Goal: Information Seeking & Learning: Learn about a topic

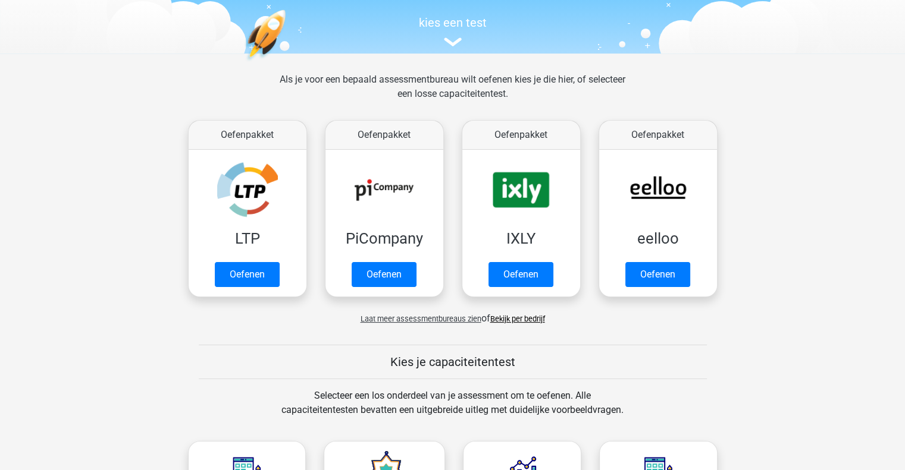
scroll to position [119, 0]
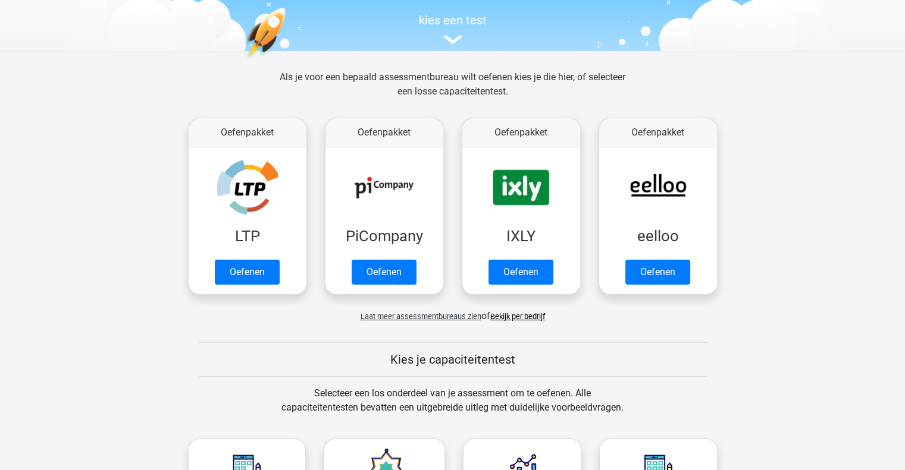
click at [442, 92] on div "Als je voor een bepaald assessmentbureau wilt oefenen kies je die hier, of sele…" at bounding box center [452, 91] width 365 height 43
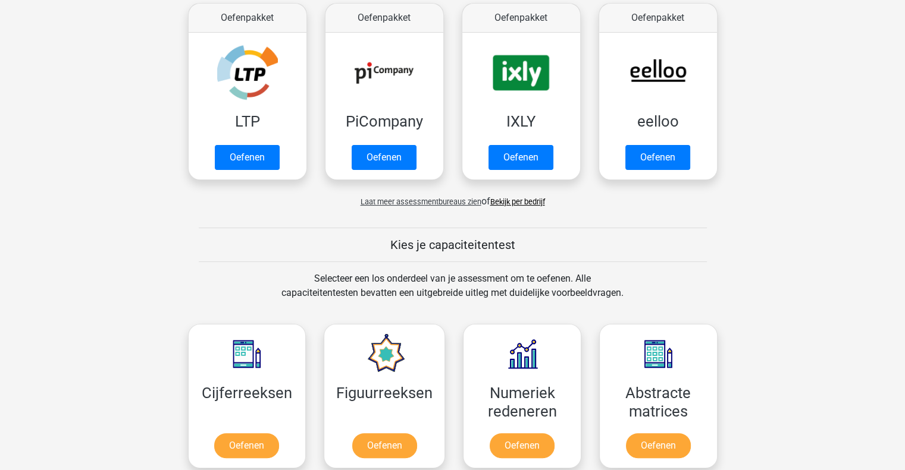
scroll to position [238, 0]
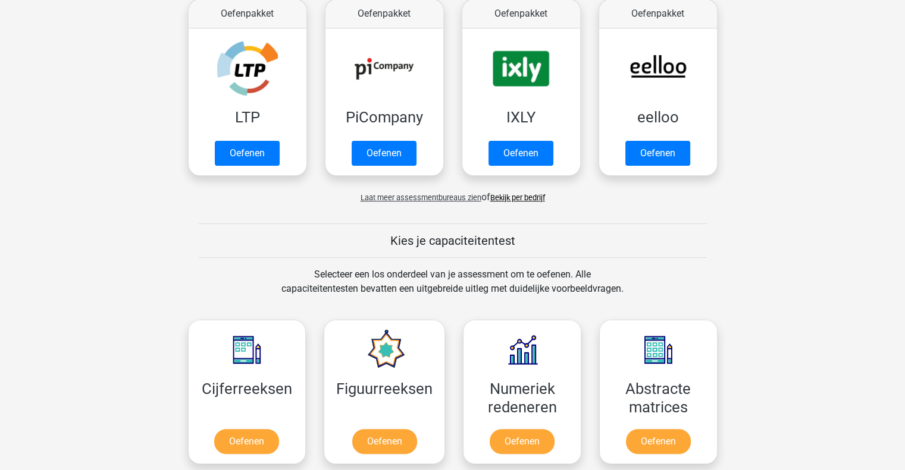
click at [454, 196] on span "Laat meer assessmentbureaus zien" at bounding box center [420, 197] width 121 height 9
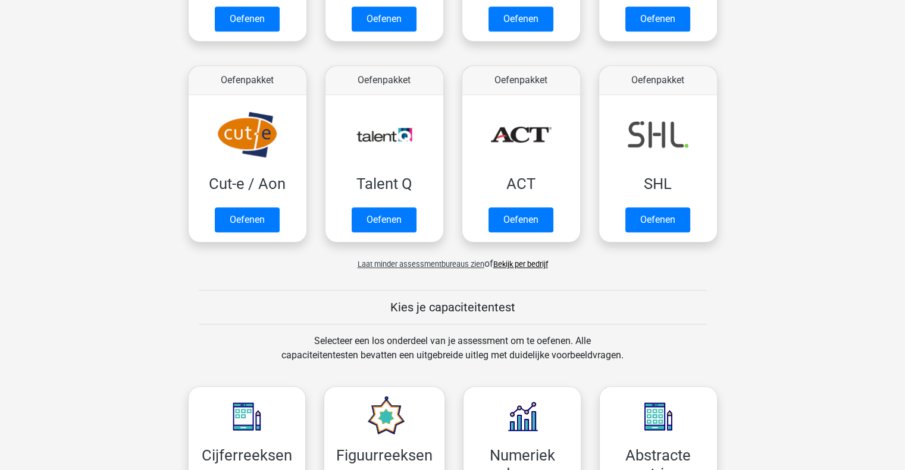
scroll to position [773, 0]
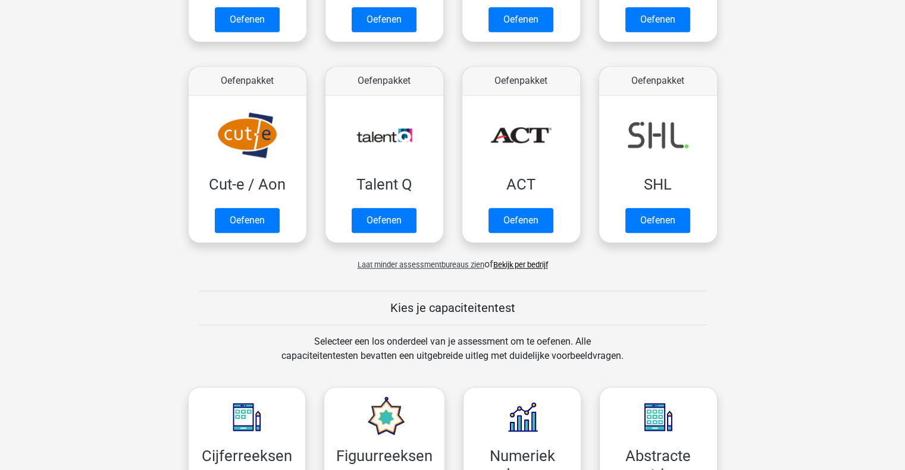
click at [525, 260] on link "Bekijk per bedrijf" at bounding box center [520, 264] width 55 height 9
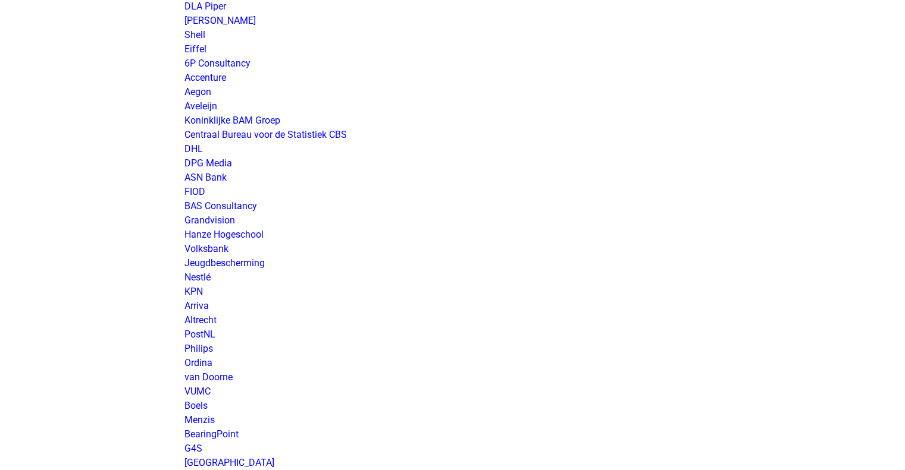
scroll to position [1368, 0]
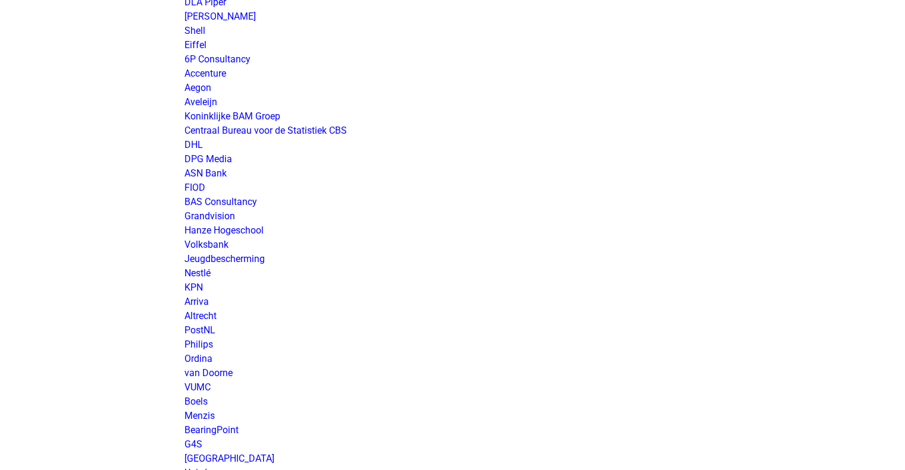
drag, startPoint x: 238, startPoint y: 200, endPoint x: 525, endPoint y: 202, distance: 286.1
click at [525, 202] on p "Exact Gemeente Utrecht AVOP Amphia Ziekenhuis Dura Vermeer Erasmus MC KNAB Simm…" at bounding box center [452, 2] width 536 height 2469
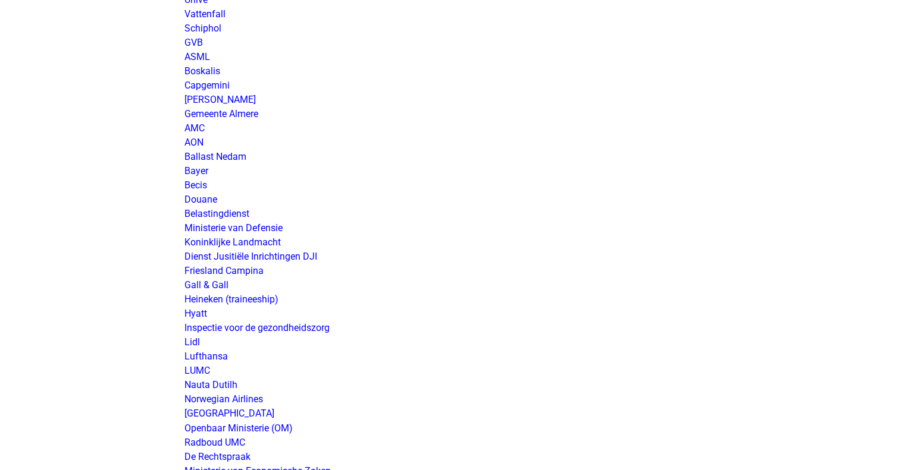
scroll to position [1844, 0]
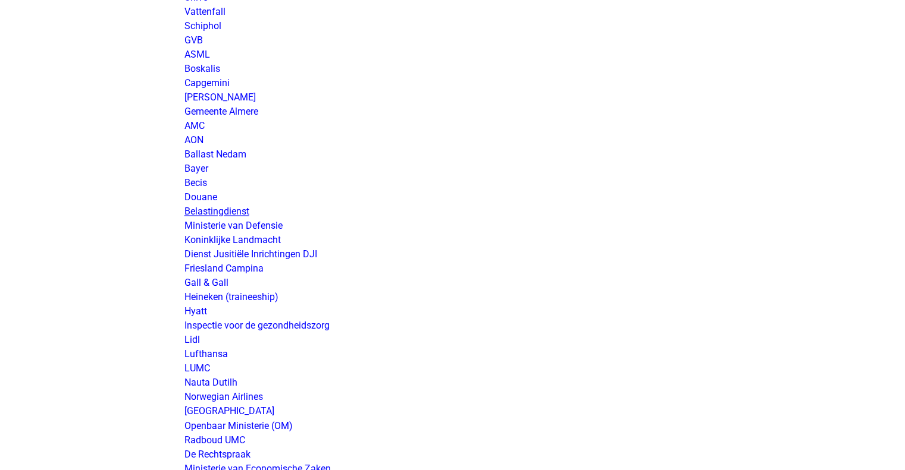
click at [228, 212] on link "Belastingdienst" at bounding box center [216, 211] width 65 height 11
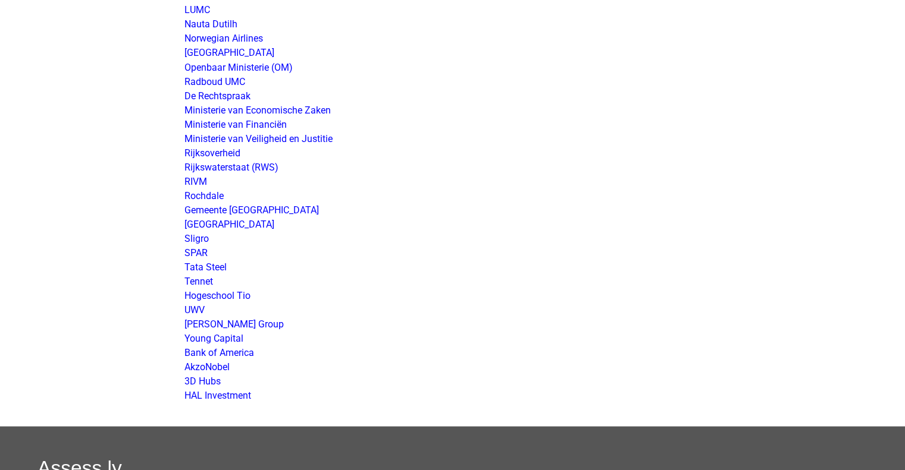
scroll to position [2201, 0]
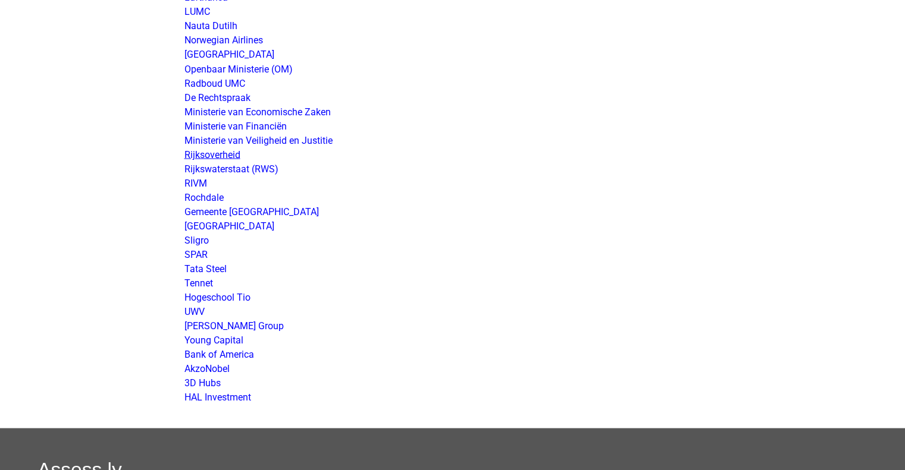
click at [224, 152] on link "Rijksoverheid" at bounding box center [212, 154] width 56 height 11
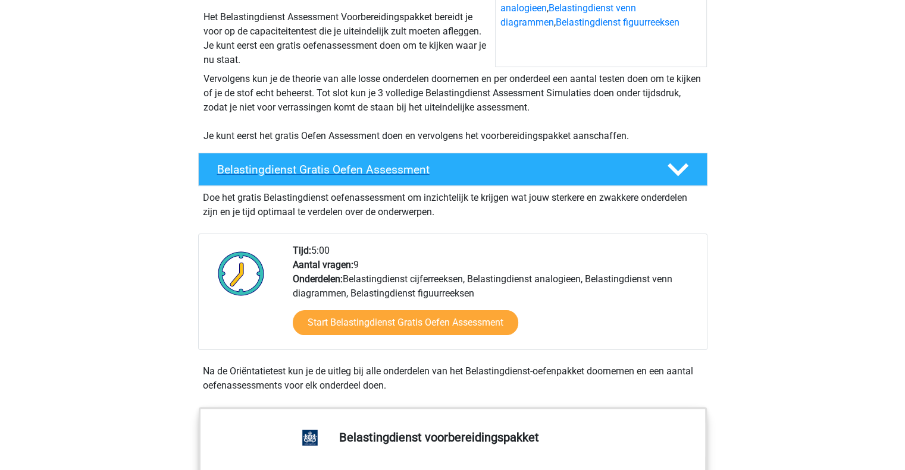
scroll to position [238, 0]
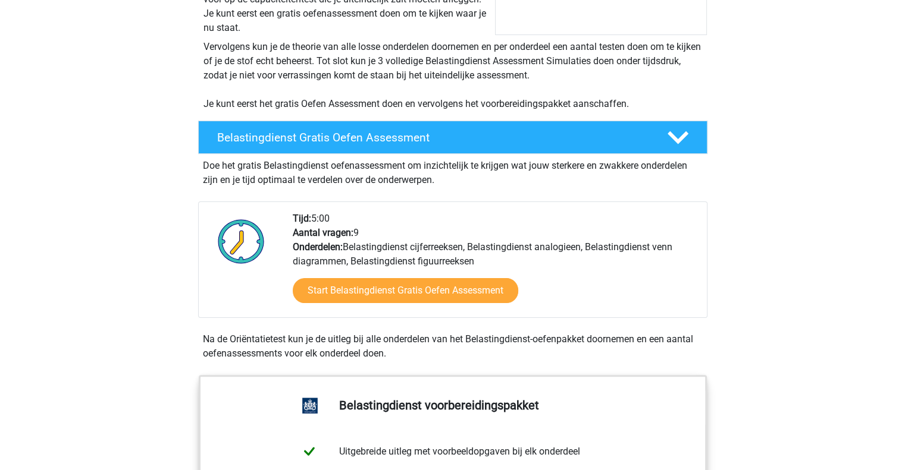
click at [561, 243] on div "Tijd: 5:00 Aantal vragen: 9 Onderdelen: Belastingdienst cijferreeksen, Belastin…" at bounding box center [495, 265] width 422 height 106
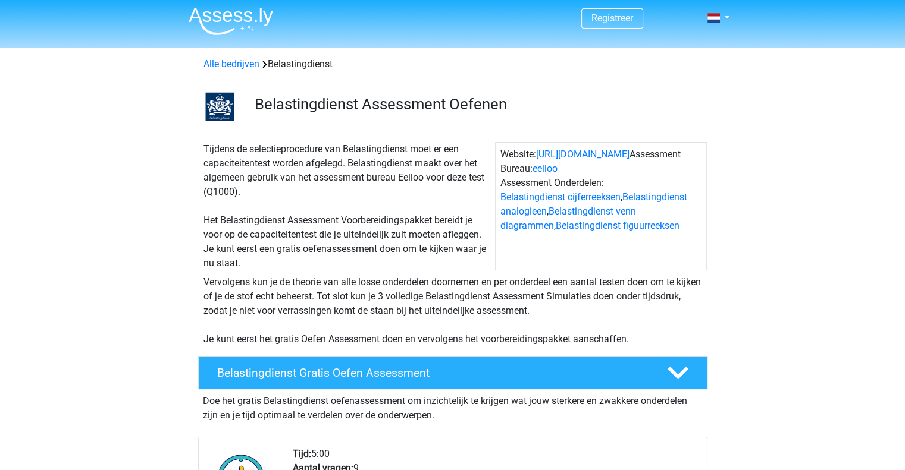
scroll to position [0, 0]
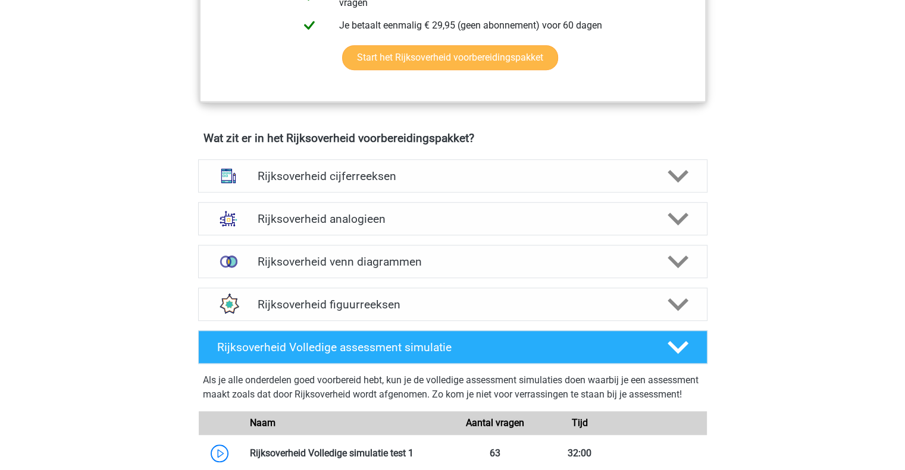
scroll to position [833, 0]
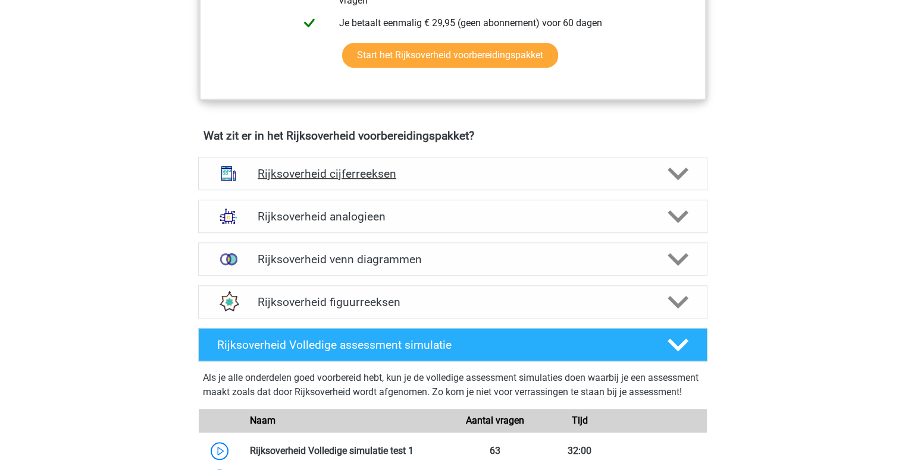
click at [680, 170] on icon at bounding box center [677, 174] width 21 height 21
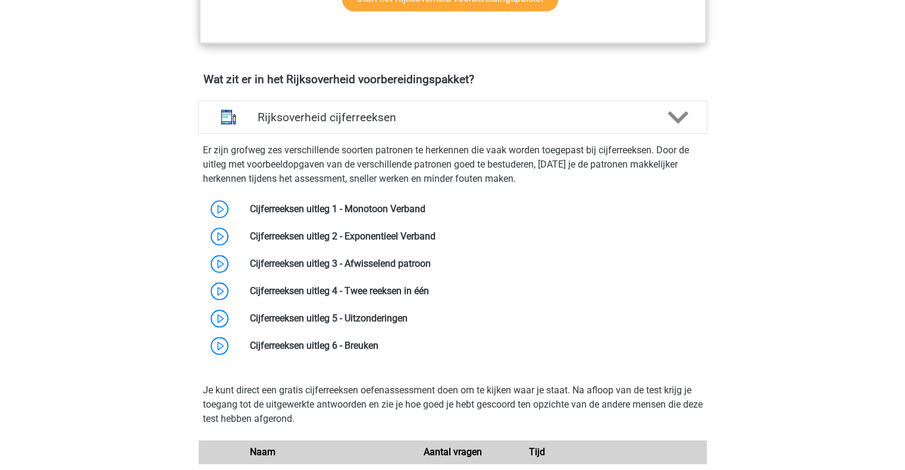
scroll to position [892, 0]
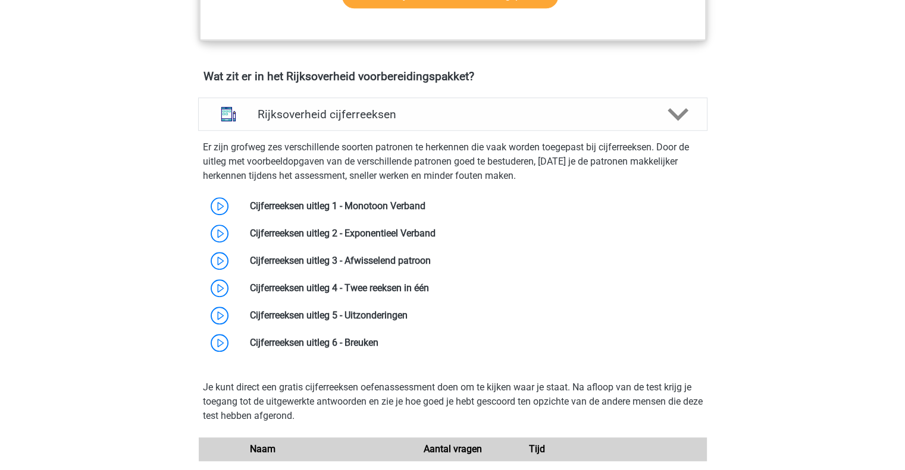
click at [406, 161] on p "Er zijn grofweg zes verschillende soorten patronen te herkennen die vaak worden…" at bounding box center [453, 161] width 500 height 43
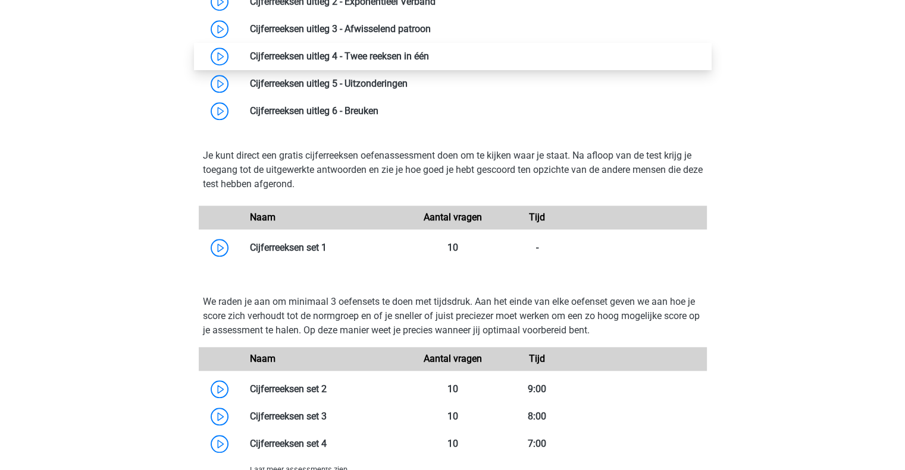
scroll to position [1130, 0]
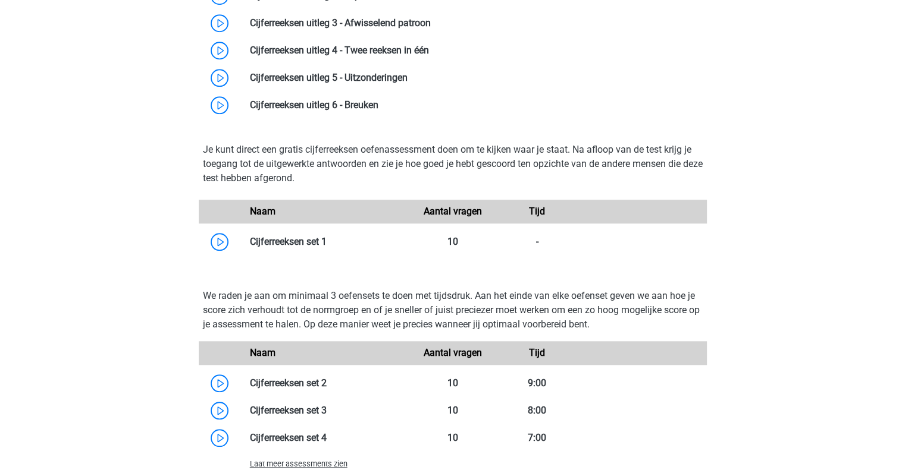
click at [622, 149] on p "Je kunt direct een gratis cijferreeksen oefenassessment doen om te kijken waar …" at bounding box center [453, 164] width 500 height 43
click at [350, 161] on p "Je kunt direct een gratis cijferreeksen oefenassessment doen om te kijken waar …" at bounding box center [453, 164] width 500 height 43
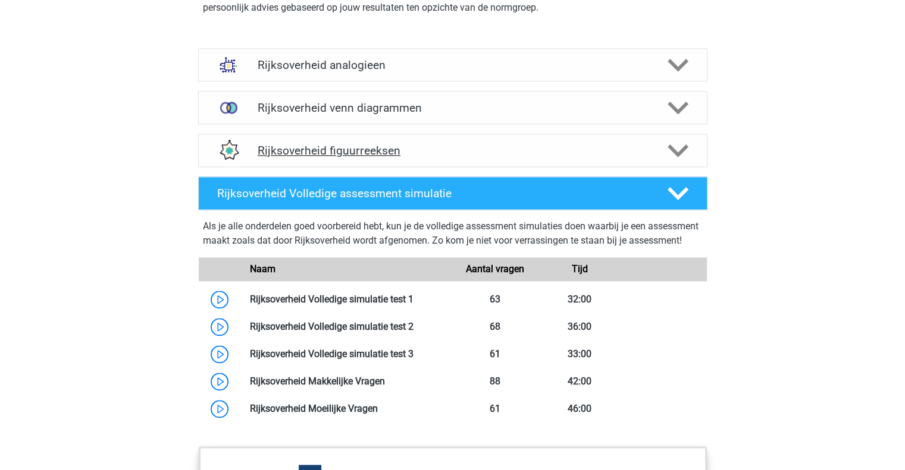
scroll to position [1665, 0]
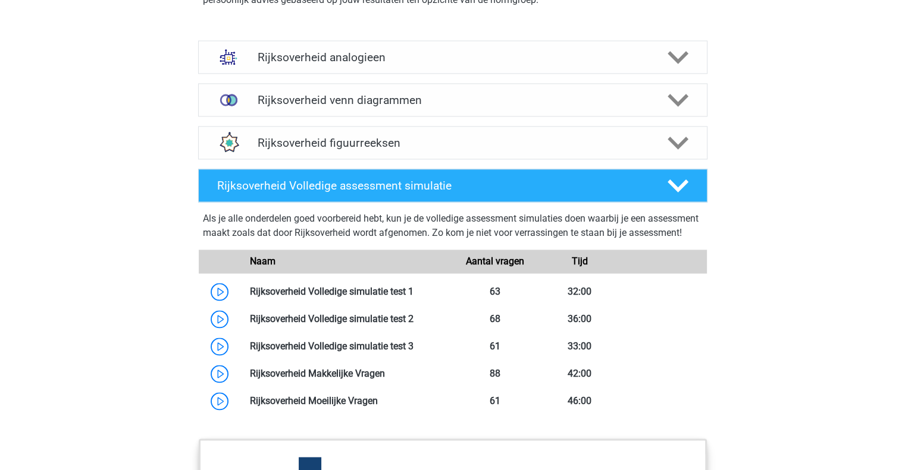
click at [338, 216] on div "Als je alle onderdelen goed voorbereid hebt, kun je de volledige assessment sim…" at bounding box center [453, 228] width 500 height 33
click at [617, 215] on div "Als je alle onderdelen goed voorbereid hebt, kun je de volledige assessment sim…" at bounding box center [453, 228] width 500 height 33
click at [454, 227] on div "Als je alle onderdelen goed voorbereid hebt, kun je de volledige assessment sim…" at bounding box center [453, 228] width 500 height 33
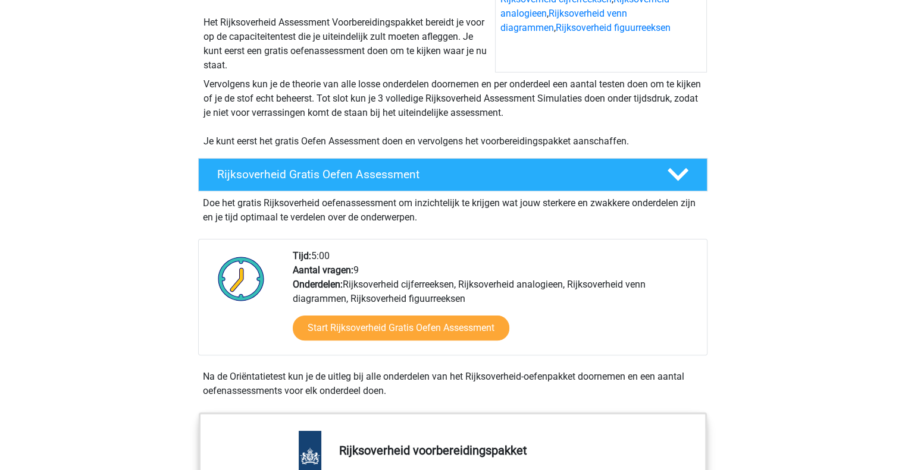
scroll to position [0, 0]
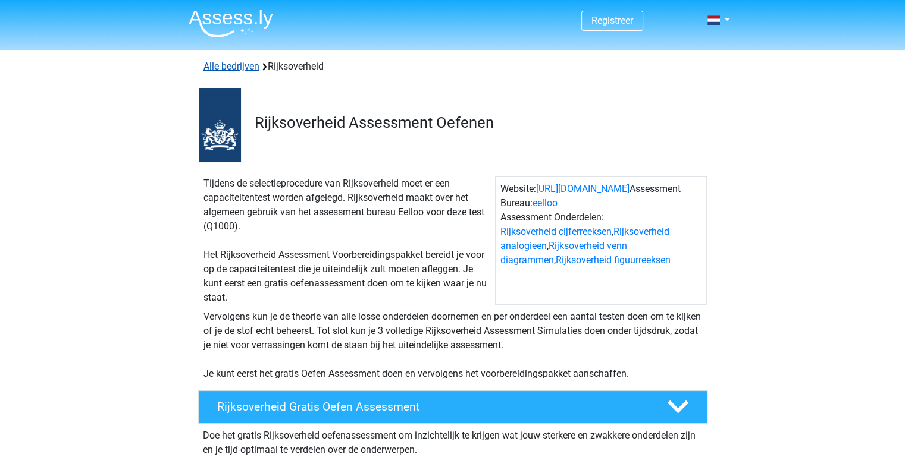
click at [233, 61] on link "Alle bedrijven" at bounding box center [231, 66] width 56 height 11
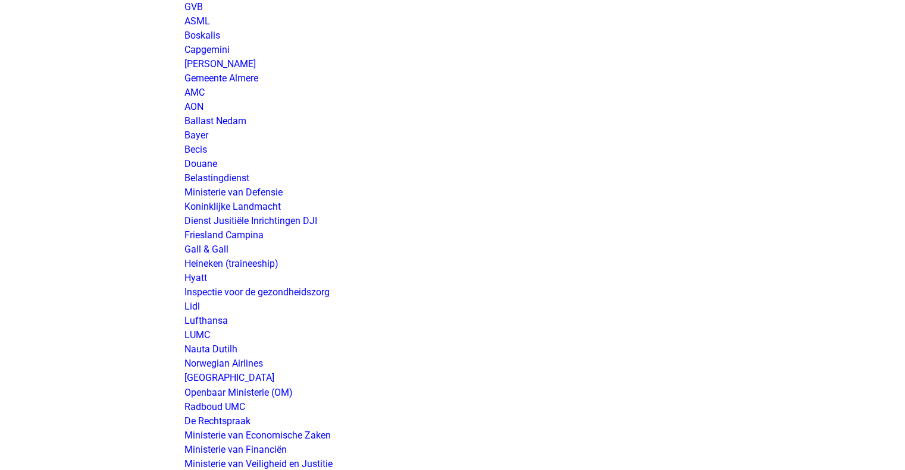
scroll to position [1903, 0]
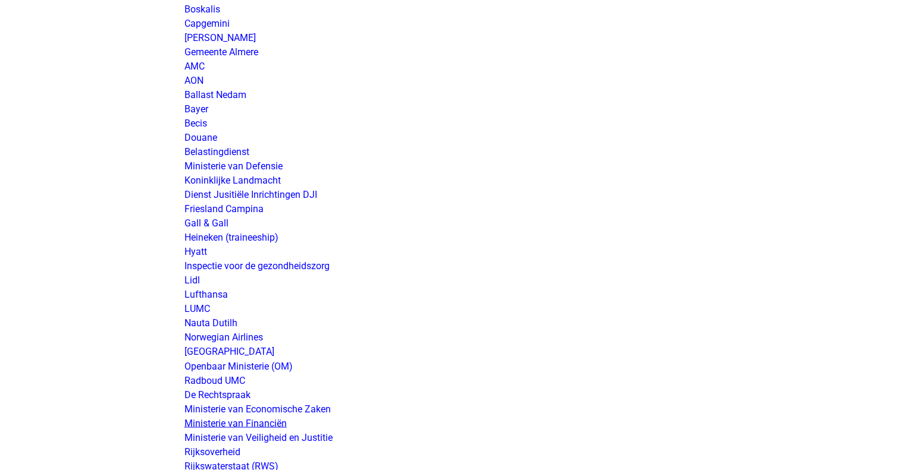
click at [238, 422] on link "Ministerie van Financiën" at bounding box center [235, 423] width 102 height 11
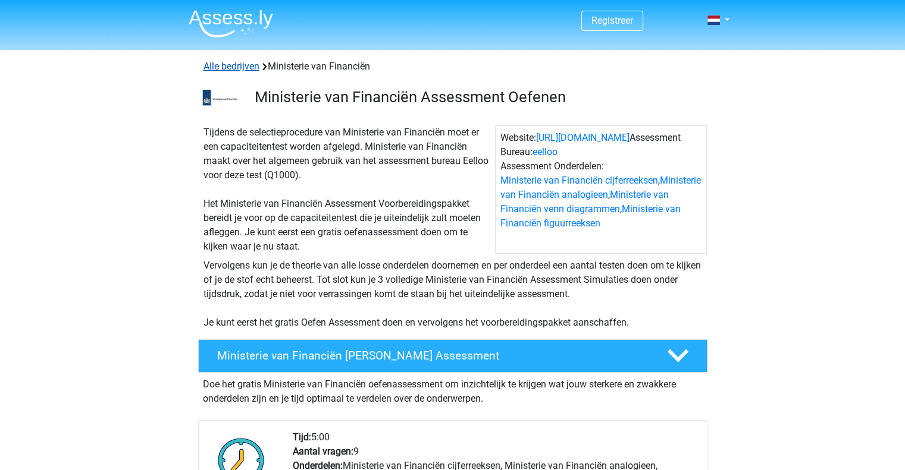
click at [232, 64] on link "Alle bedrijven" at bounding box center [231, 66] width 56 height 11
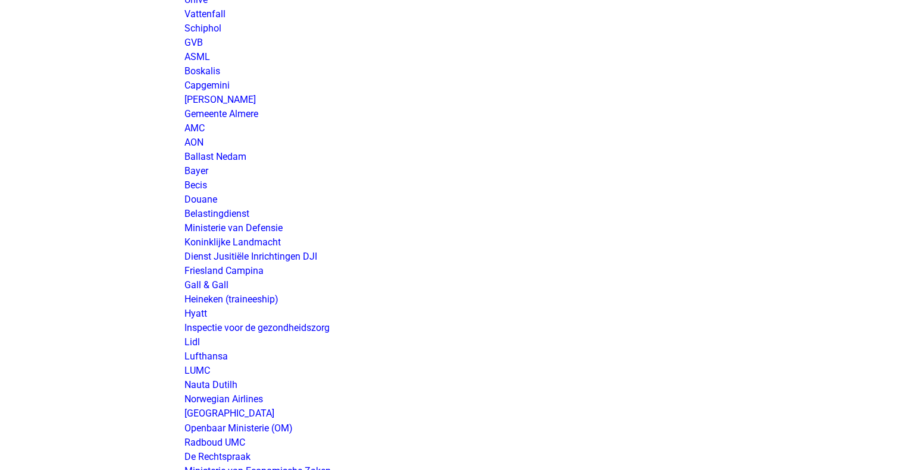
scroll to position [1844, 0]
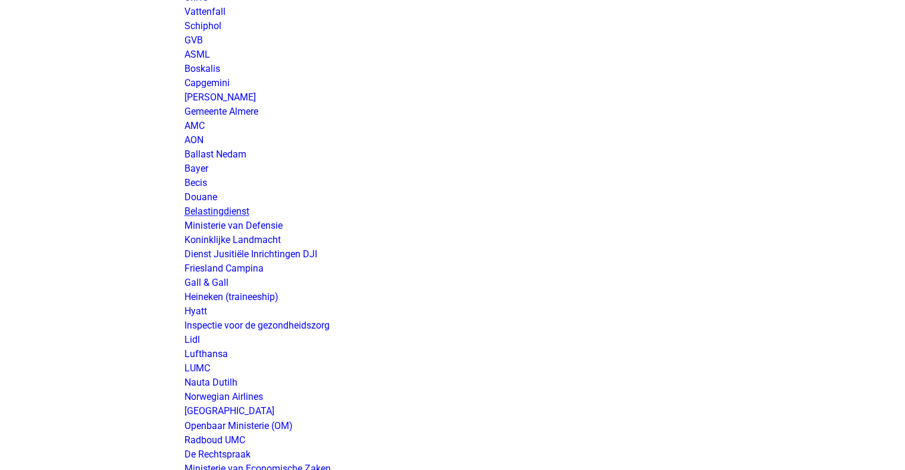
click at [221, 213] on link "Belastingdienst" at bounding box center [216, 211] width 65 height 11
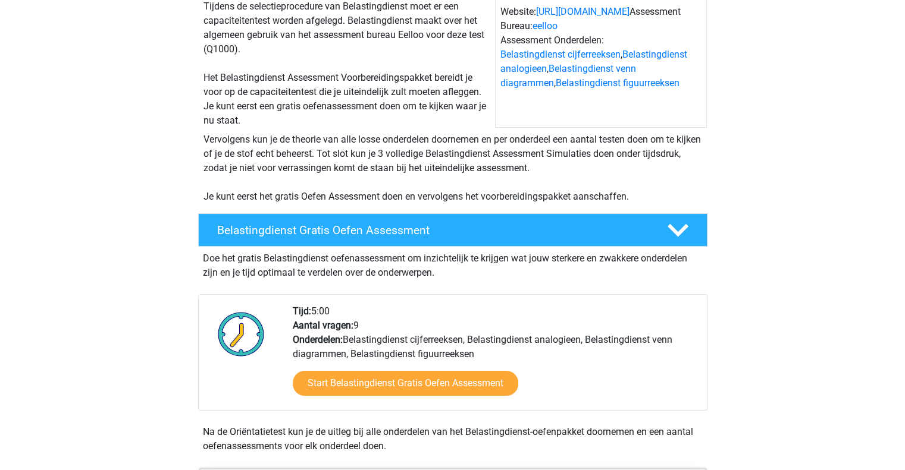
scroll to position [59, 0]
